Goal: Transaction & Acquisition: Purchase product/service

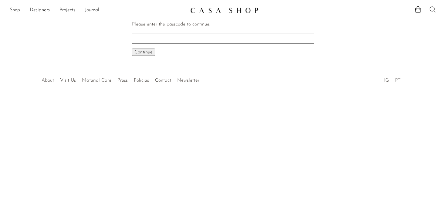
paste input "EARLY"
type input "EARLY"
click at [141, 51] on span "Continue" at bounding box center [144, 52] width 18 height 5
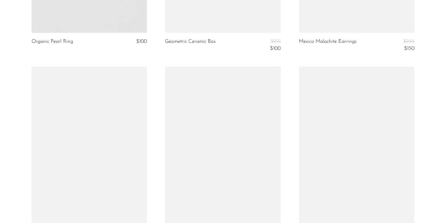
scroll to position [2199, 0]
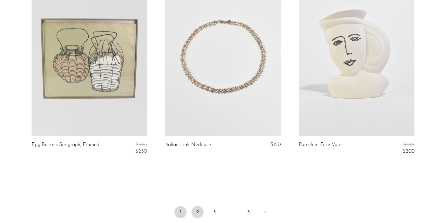
click at [197, 212] on link "2" at bounding box center [198, 212] width 12 height 12
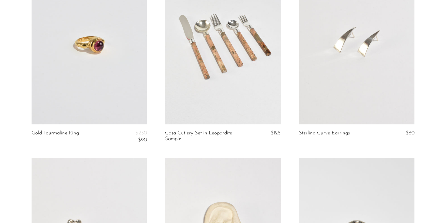
scroll to position [667, 0]
